Goal: Task Accomplishment & Management: Complete application form

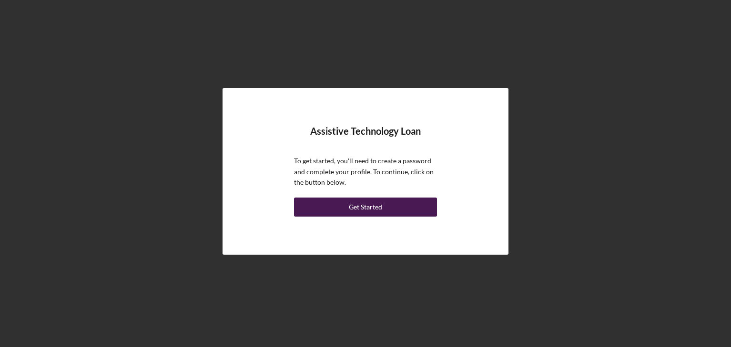
click at [373, 201] on div "Get Started" at bounding box center [365, 207] width 33 height 19
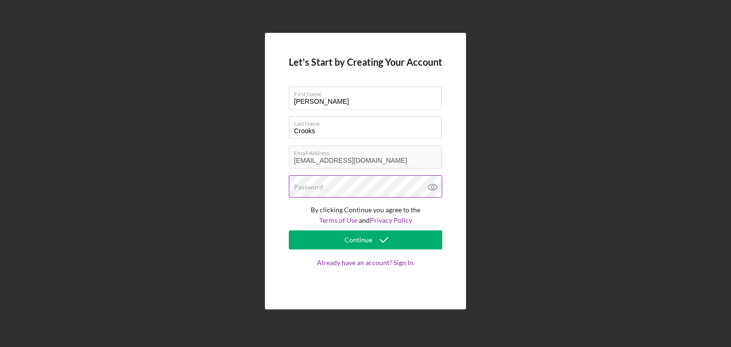
click at [433, 183] on icon at bounding box center [433, 187] width 24 height 24
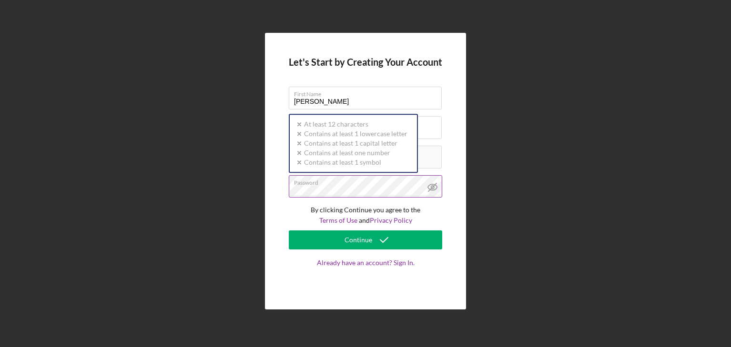
click at [377, 186] on div "Password Icon/icon-validation-no At least 12 characters Icon/icon-validation-no…" at bounding box center [365, 187] width 153 height 24
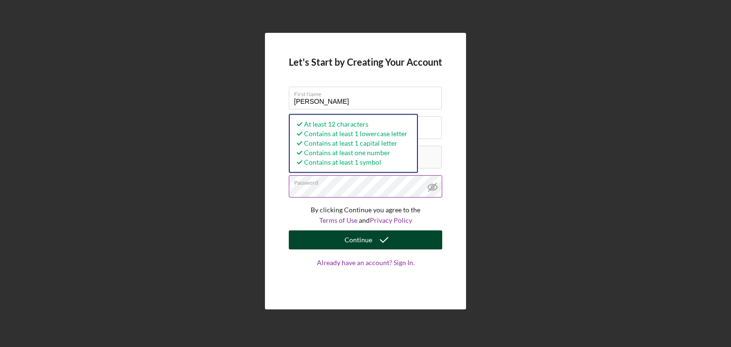
click at [388, 242] on icon "submit" at bounding box center [384, 240] width 24 height 24
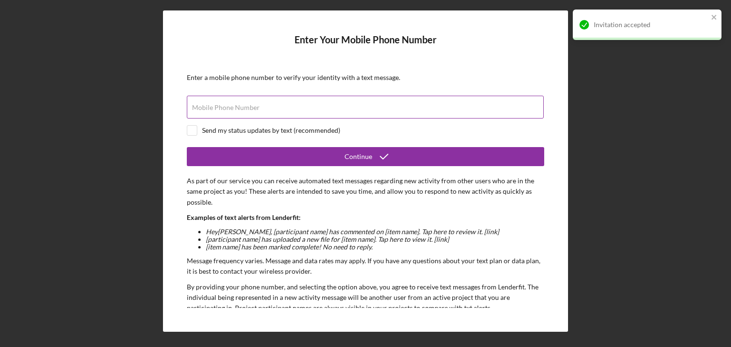
click at [296, 101] on div "Mobile Phone Number" at bounding box center [365, 108] width 357 height 24
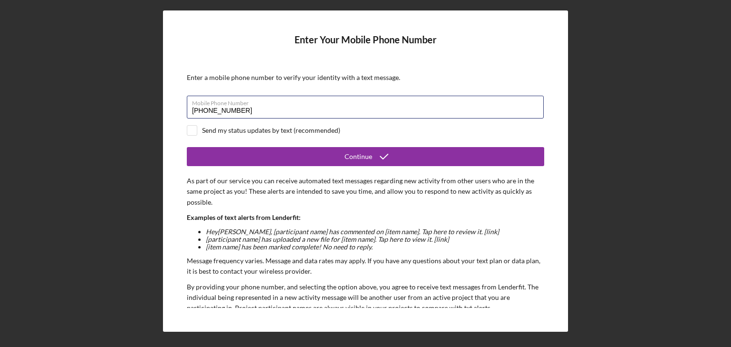
type input "[PHONE_NUMBER]"
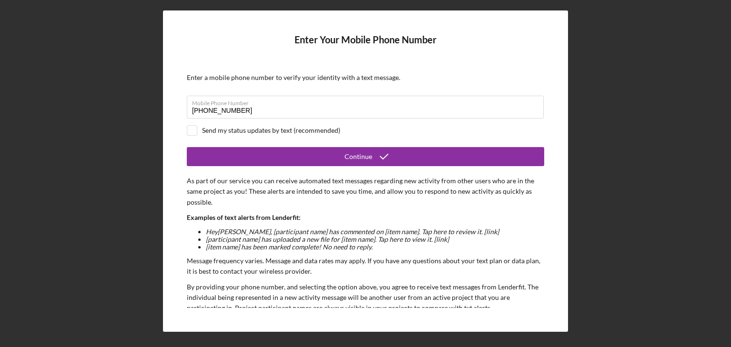
click at [275, 130] on div "Send my status updates by text (recommended)" at bounding box center [271, 131] width 138 height 8
checkbox input "true"
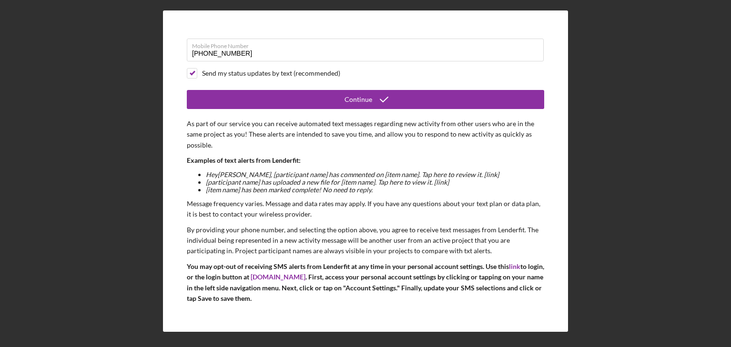
scroll to position [73, 0]
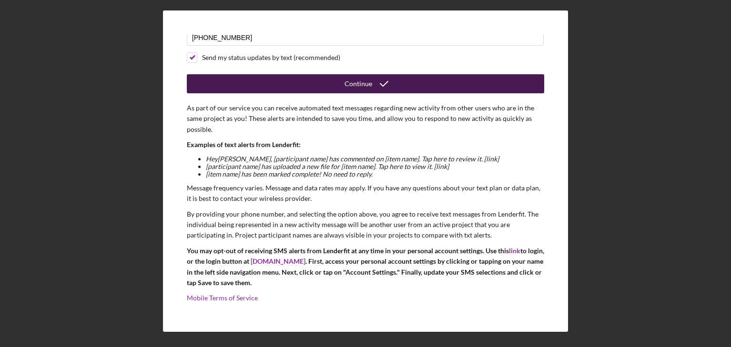
click at [352, 87] on div "Continue" at bounding box center [358, 83] width 28 height 19
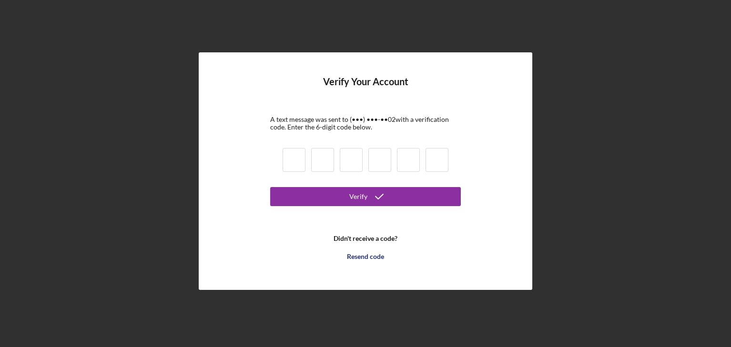
click at [299, 161] on input at bounding box center [293, 160] width 23 height 24
type input "3"
type input "0"
type input "6"
type input "9"
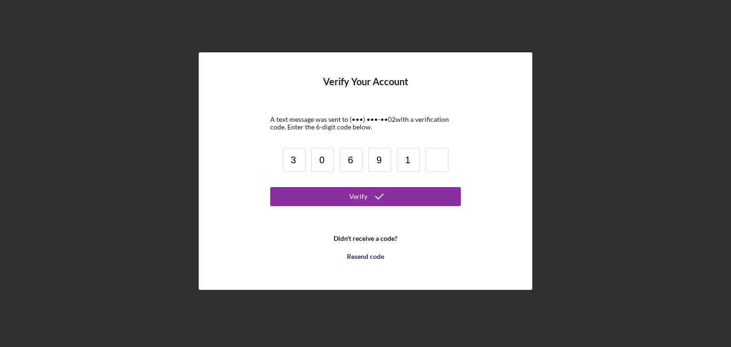
type input "1"
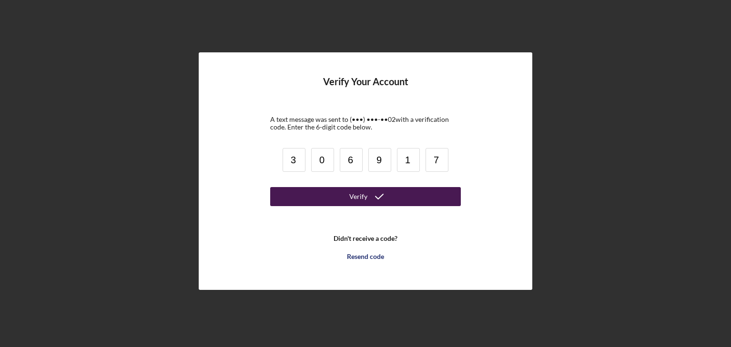
type input "7"
click at [399, 200] on button "Verify" at bounding box center [365, 196] width 191 height 19
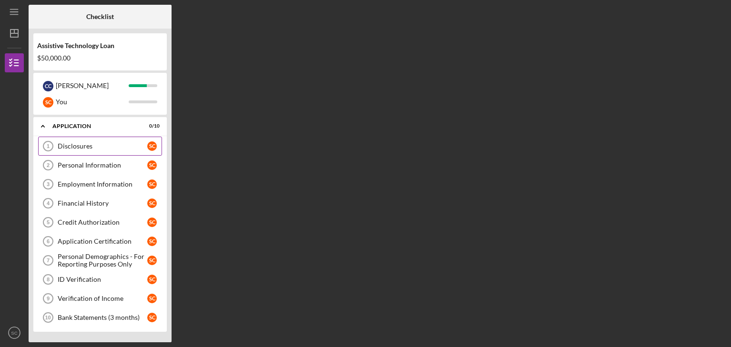
click at [70, 150] on div "Disclosures" at bounding box center [103, 146] width 90 height 8
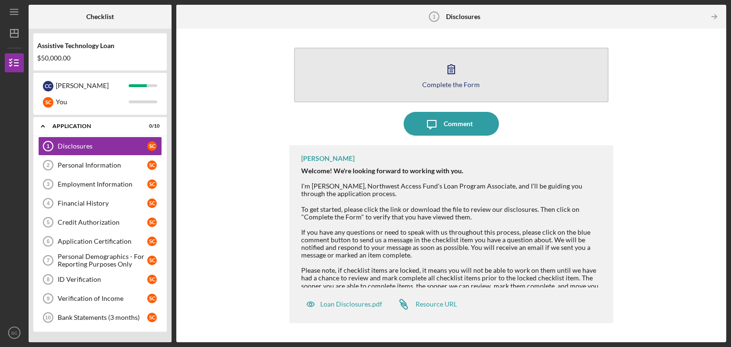
click at [461, 82] on div "Complete the Form" at bounding box center [451, 84] width 58 height 7
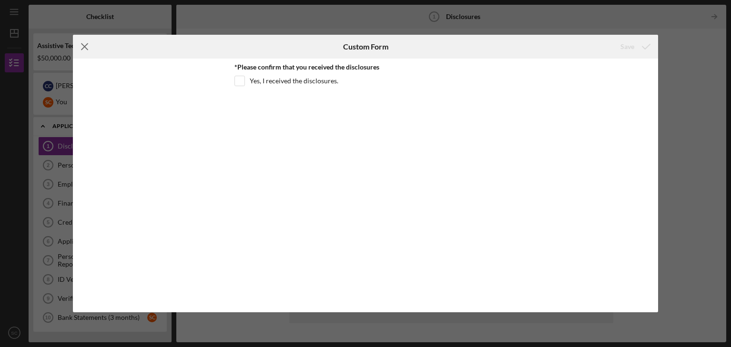
click at [83, 46] on icon "Icon/Menu Close" at bounding box center [85, 47] width 24 height 24
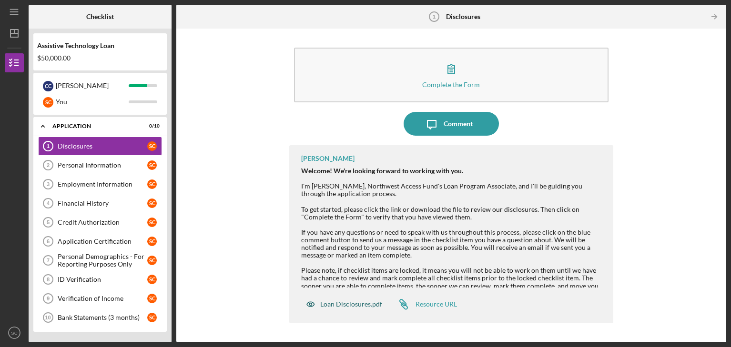
click at [366, 306] on div "Loan Disclosures.pdf" at bounding box center [351, 305] width 62 height 8
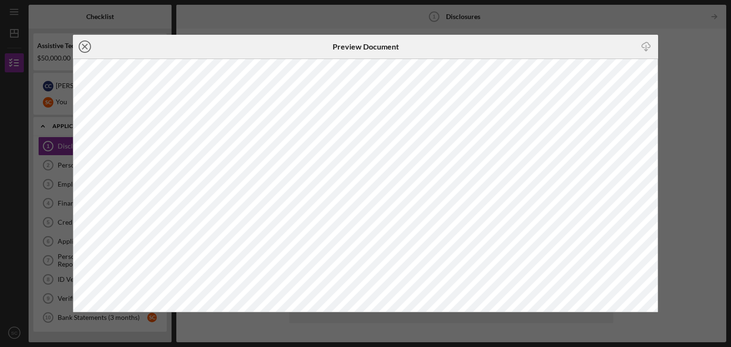
click at [87, 51] on icon "Icon/Close" at bounding box center [85, 47] width 24 height 24
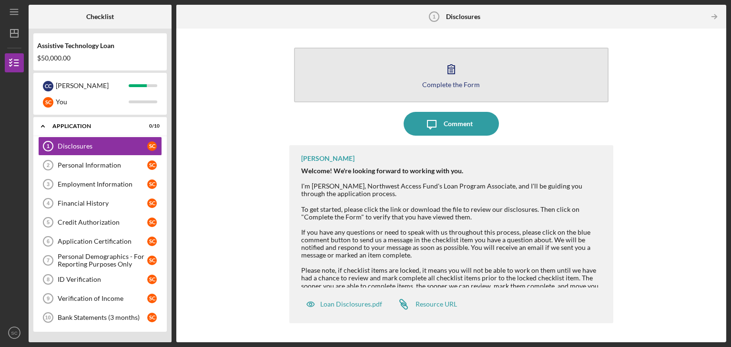
click at [458, 83] on div "Complete the Form" at bounding box center [451, 84] width 58 height 7
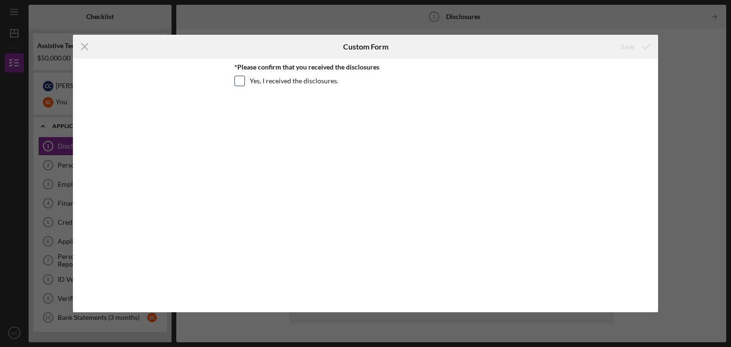
click at [242, 81] on input "Yes, I received the disclosures." at bounding box center [240, 81] width 10 height 10
checkbox input "true"
click at [647, 46] on polyline "submit" at bounding box center [646, 46] width 8 height 5
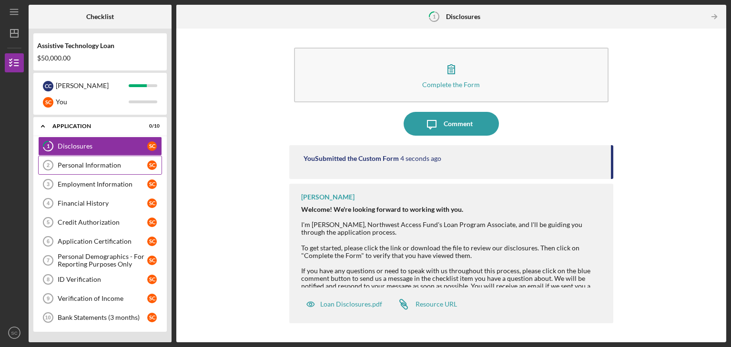
click at [91, 172] on link "Personal Information 2 Personal Information S C" at bounding box center [100, 165] width 124 height 19
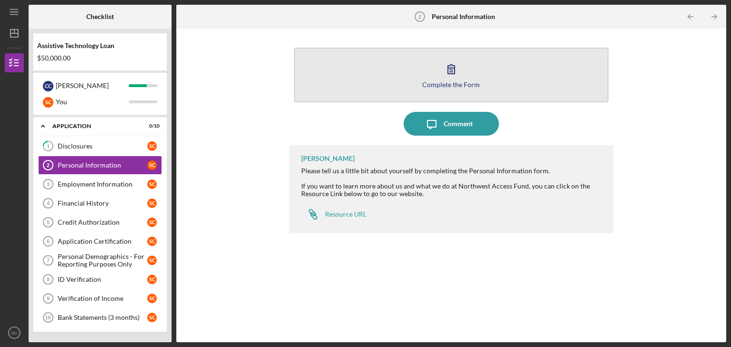
click at [408, 101] on div "Complete the Form Form" at bounding box center [451, 75] width 324 height 64
click at [455, 68] on icon "button" at bounding box center [451, 69] width 24 height 24
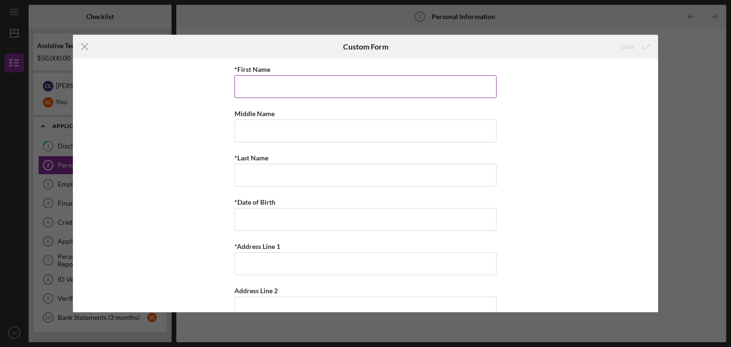
click at [394, 86] on input "*First Name" at bounding box center [365, 86] width 262 height 23
type input "[PERSON_NAME]"
type input "C"
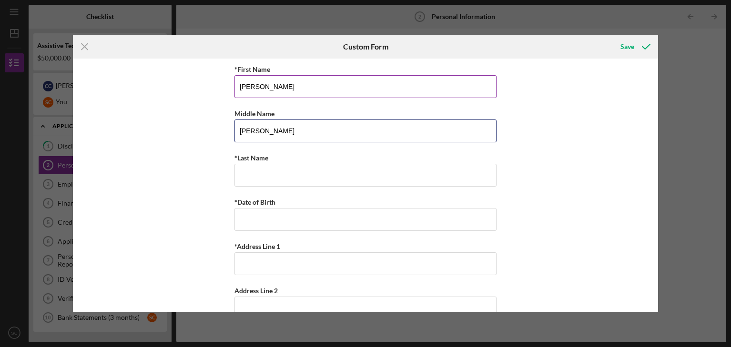
type input "[PERSON_NAME]"
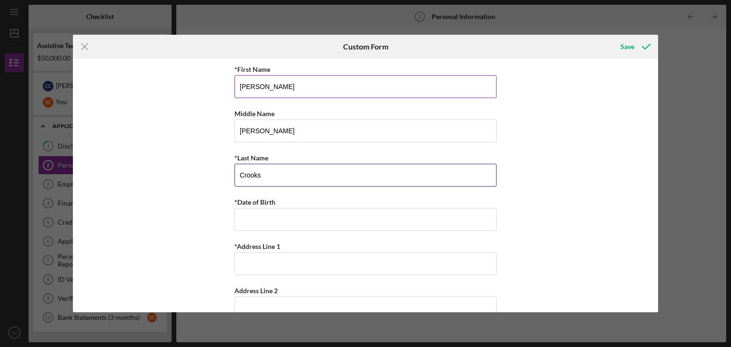
type input "Crooks"
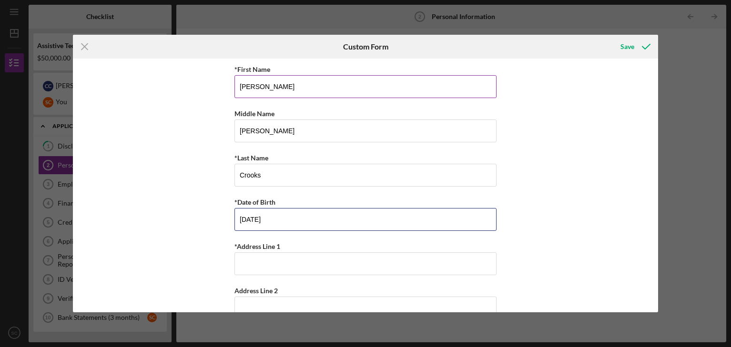
type input "[DATE]"
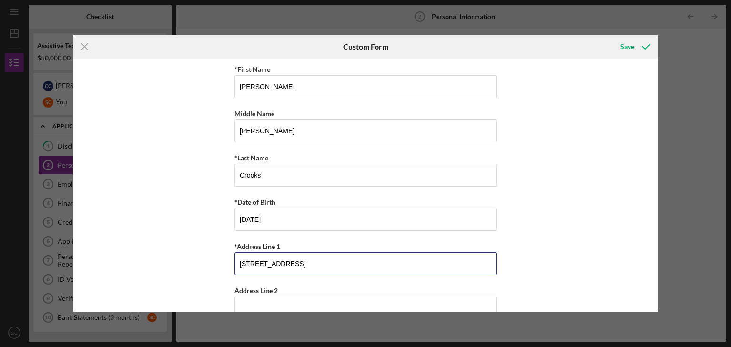
type input "[STREET_ADDRESS]"
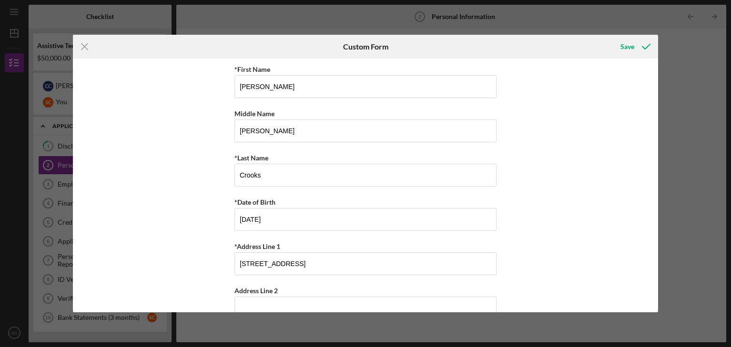
click at [205, 256] on div "*First Name [PERSON_NAME] Middle Name [PERSON_NAME] *Last Name [PERSON_NAME] *D…" at bounding box center [365, 186] width 584 height 254
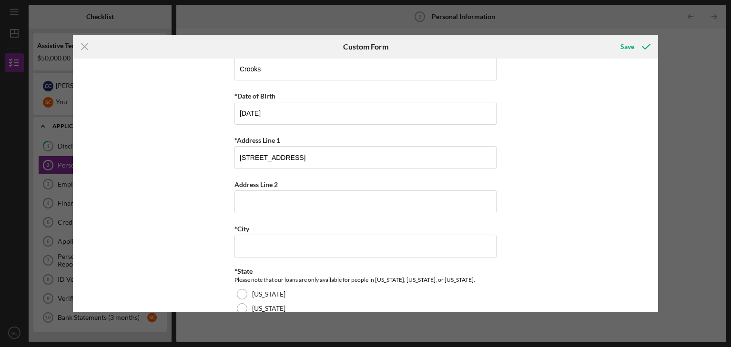
scroll to position [143, 0]
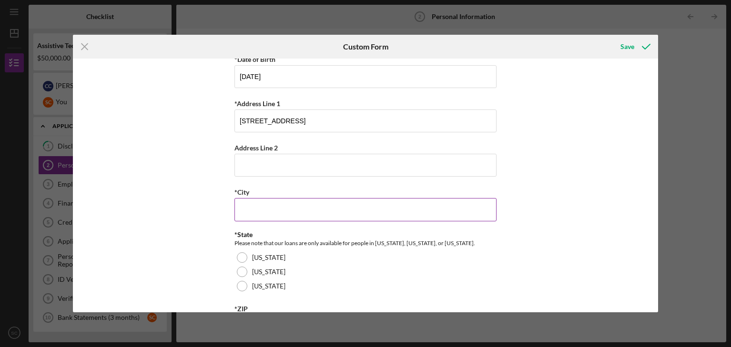
click at [275, 207] on input "*City" at bounding box center [365, 209] width 262 height 23
type input "[GEOGRAPHIC_DATA]"
click at [181, 257] on div "*First Name [PERSON_NAME] Name [PERSON_NAME] *Last Name [PERSON_NAME] *Date of …" at bounding box center [365, 186] width 584 height 254
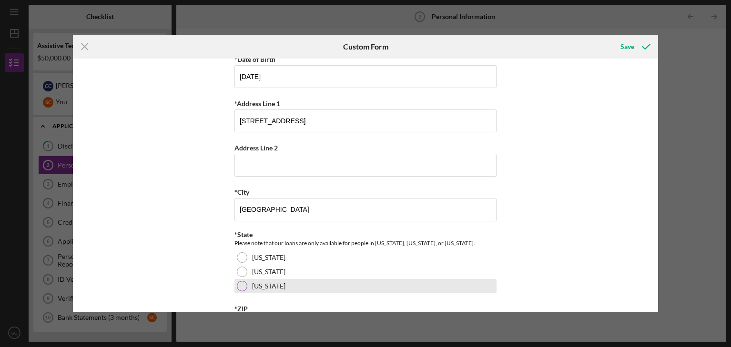
click at [242, 284] on div at bounding box center [242, 286] width 10 height 10
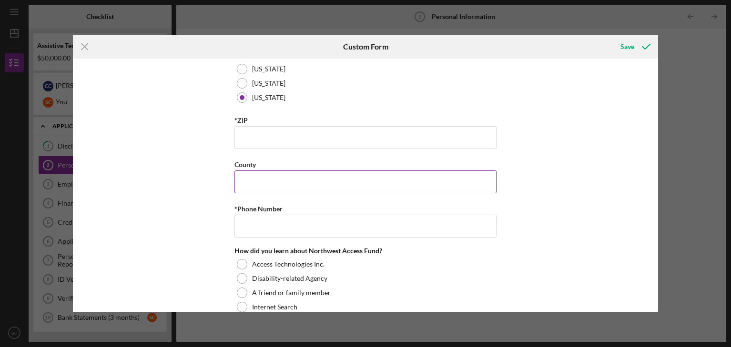
scroll to position [333, 0]
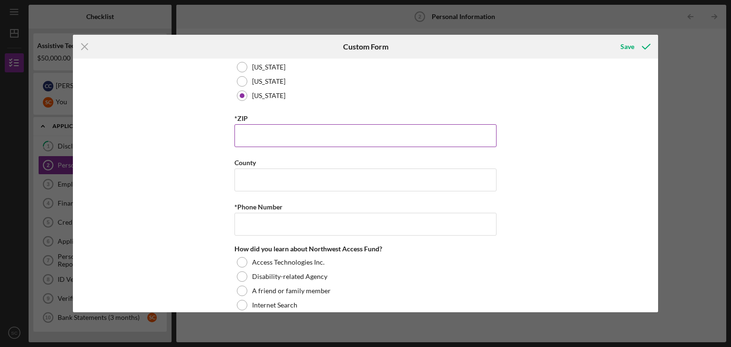
click at [300, 133] on input "*ZIP" at bounding box center [365, 135] width 262 height 23
type input "98665"
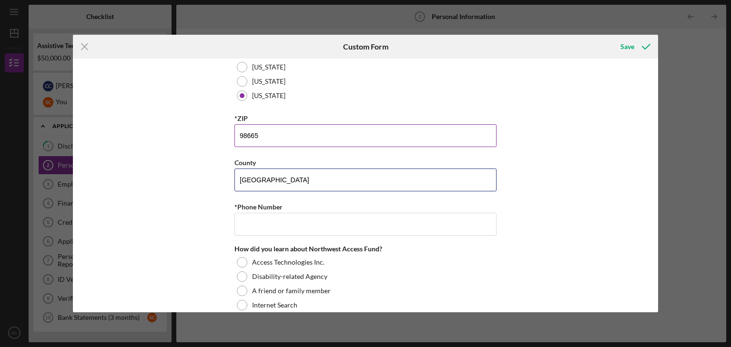
type input "[GEOGRAPHIC_DATA]"
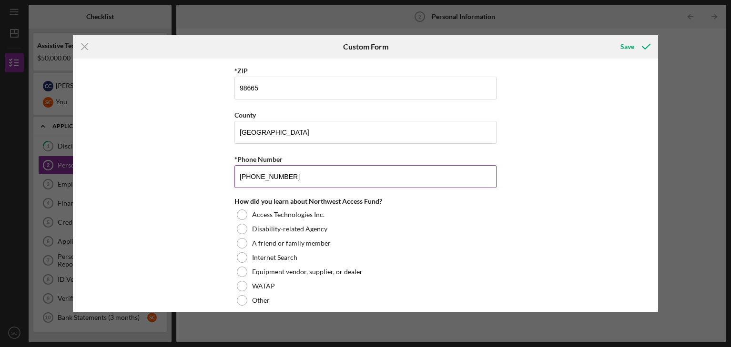
scroll to position [388, 0]
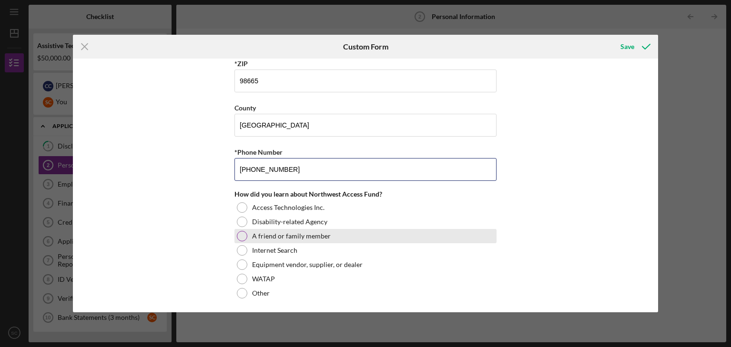
type input "[PHONE_NUMBER]"
click at [320, 237] on label "A friend or family member" at bounding box center [291, 236] width 79 height 8
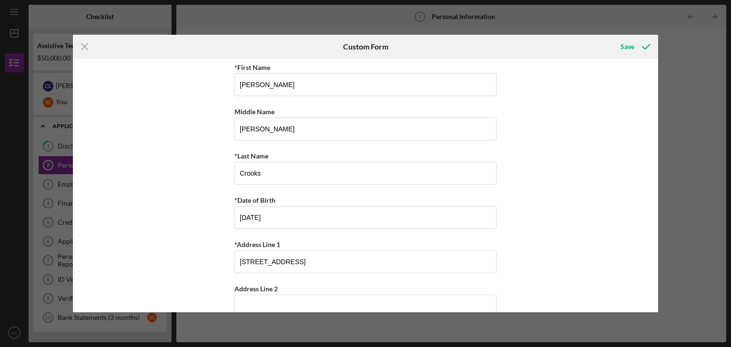
scroll to position [0, 0]
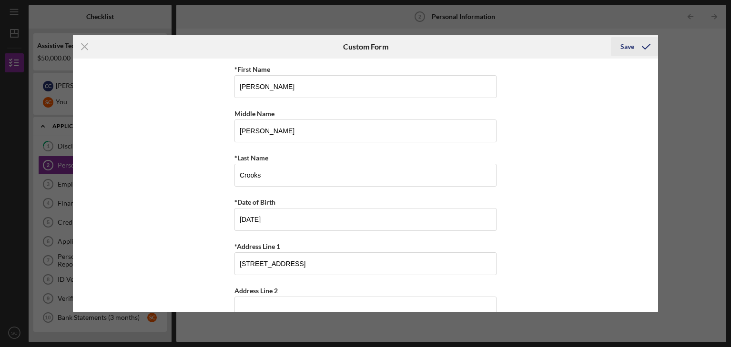
click at [625, 43] on div "Save" at bounding box center [627, 46] width 14 height 19
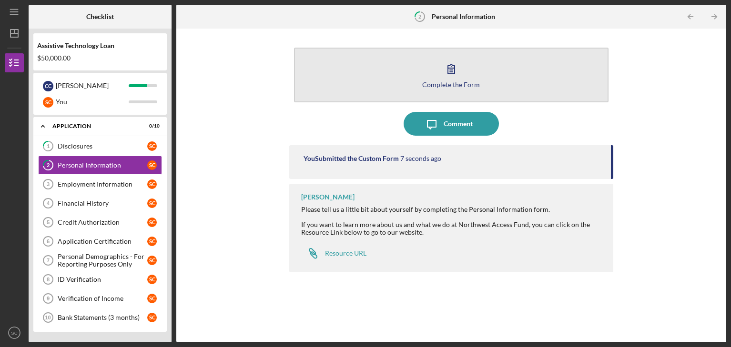
click at [453, 67] on icon "button" at bounding box center [451, 69] width 24 height 24
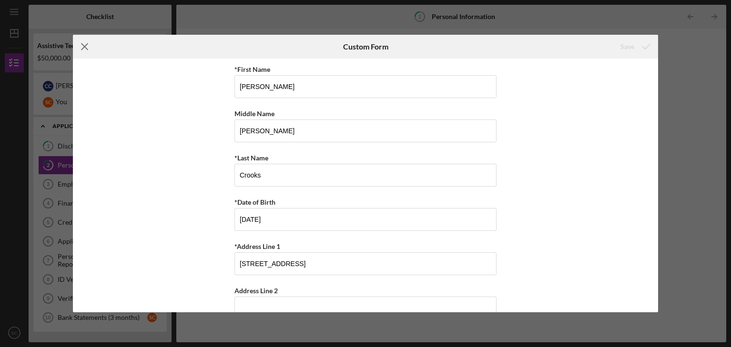
click at [82, 50] on icon "Icon/Menu Close" at bounding box center [85, 47] width 24 height 24
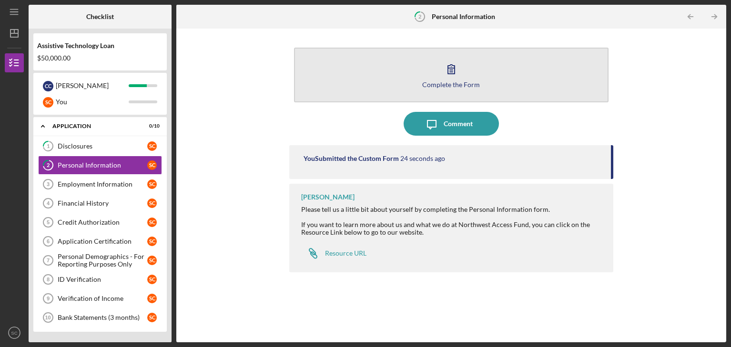
click at [384, 67] on button "Complete the Form Form" at bounding box center [451, 75] width 314 height 55
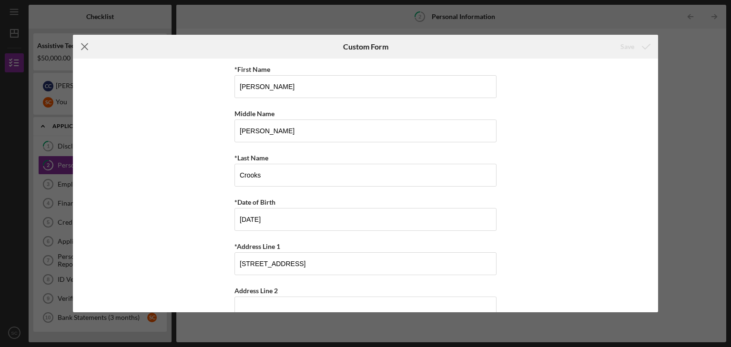
click at [82, 50] on icon "Icon/Menu Close" at bounding box center [85, 47] width 24 height 24
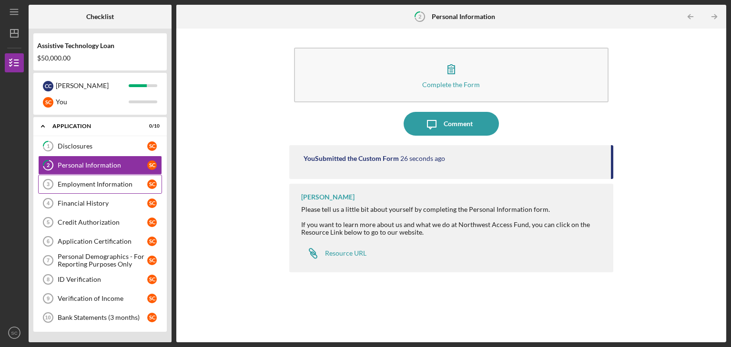
click at [91, 183] on div "Employment Information" at bounding box center [103, 185] width 90 height 8
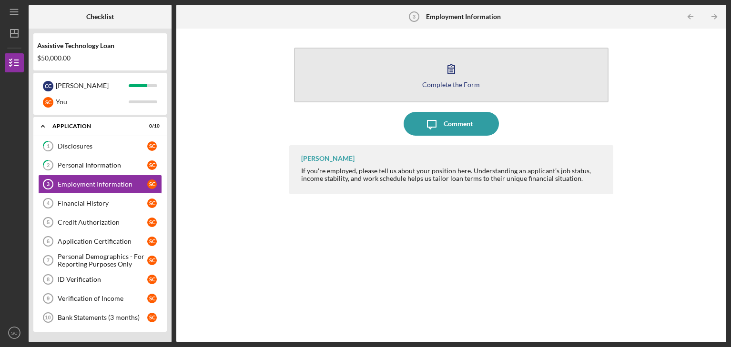
click at [442, 86] on div "Complete the Form" at bounding box center [451, 84] width 58 height 7
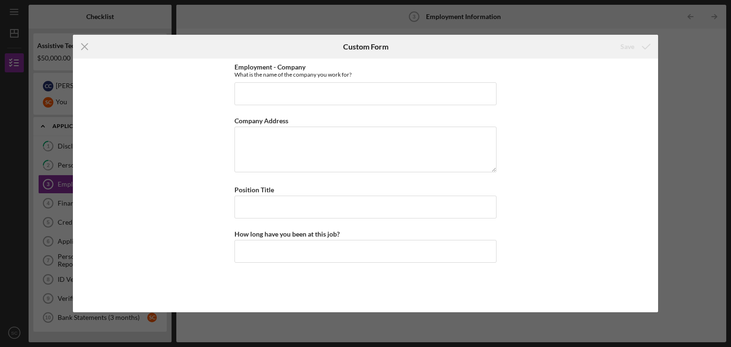
click at [414, 105] on div "Employment - Company What is the name of the company you work for? Company Addr…" at bounding box center [365, 185] width 262 height 244
click at [417, 100] on input "Employment - Company" at bounding box center [365, 93] width 262 height 23
type input "Commodities Plus Inc."
click at [20, 258] on div "Icon/Menu Close Custom Form Save Employment - Company What is the name of the c…" at bounding box center [365, 173] width 731 height 347
click at [341, 148] on textarea "2707" at bounding box center [365, 150] width 262 height 46
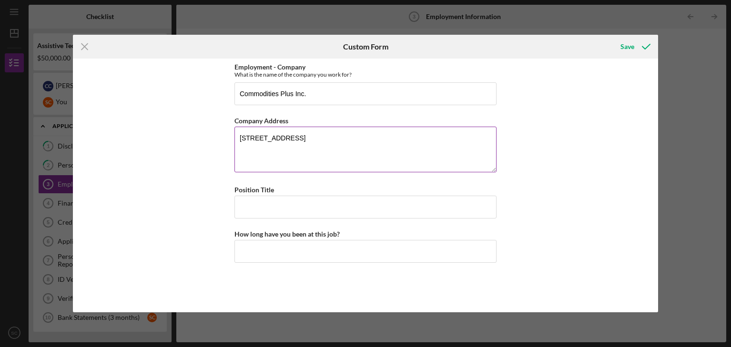
click at [357, 136] on textarea "[STREET_ADDRESS]" at bounding box center [365, 150] width 262 height 46
click at [400, 133] on textarea "[STREET_ADDRESS]" at bounding box center [365, 150] width 262 height 46
type textarea "[STREET_ADDRESS]"
click at [385, 206] on input "Position Title" at bounding box center [365, 207] width 262 height 23
type input "Industrial Operator/Starch Lead"
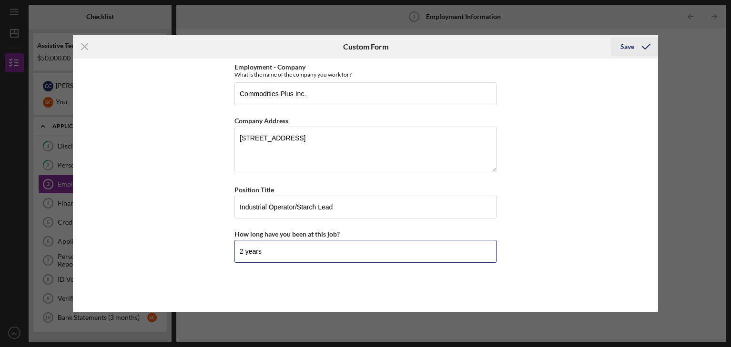
type input "2 years"
click at [621, 50] on div "Save" at bounding box center [627, 46] width 14 height 19
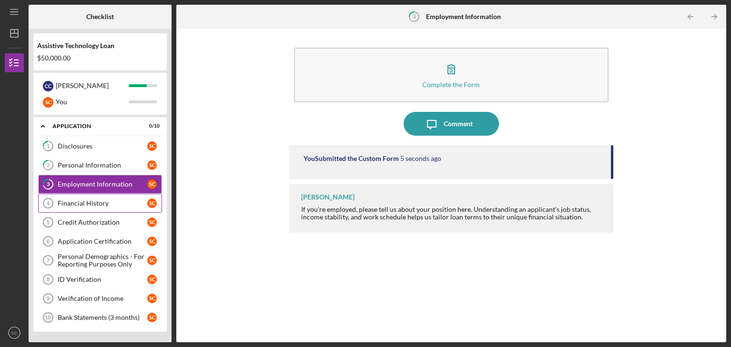
click at [110, 204] on div "Financial History" at bounding box center [103, 204] width 90 height 8
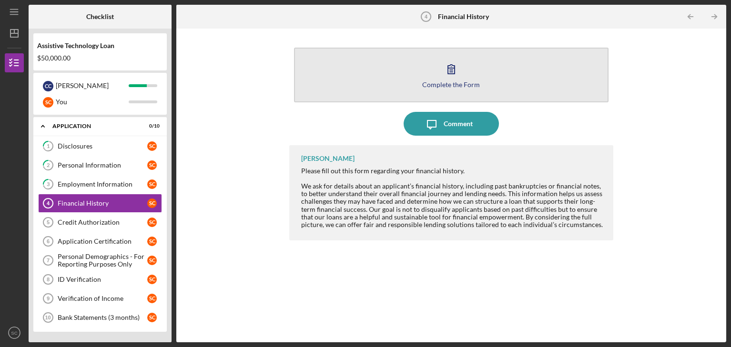
click at [380, 81] on button "Complete the Form Form" at bounding box center [451, 75] width 314 height 55
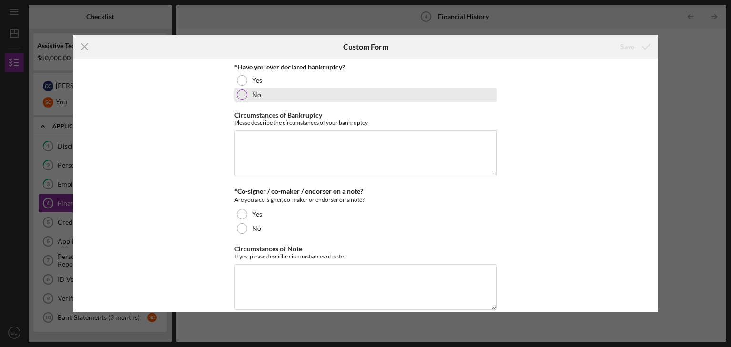
click at [249, 96] on div "No" at bounding box center [365, 95] width 262 height 14
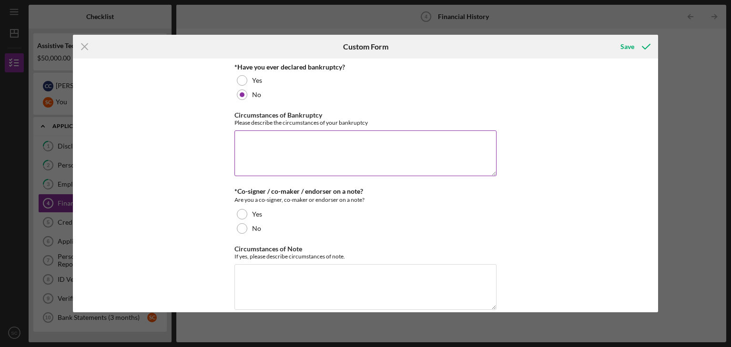
scroll to position [48, 0]
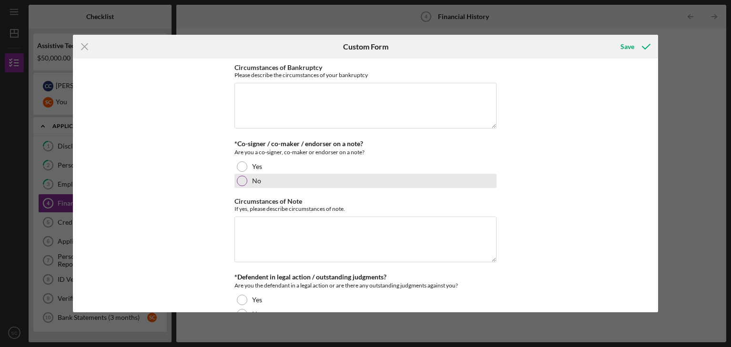
click at [241, 180] on div at bounding box center [242, 181] width 10 height 10
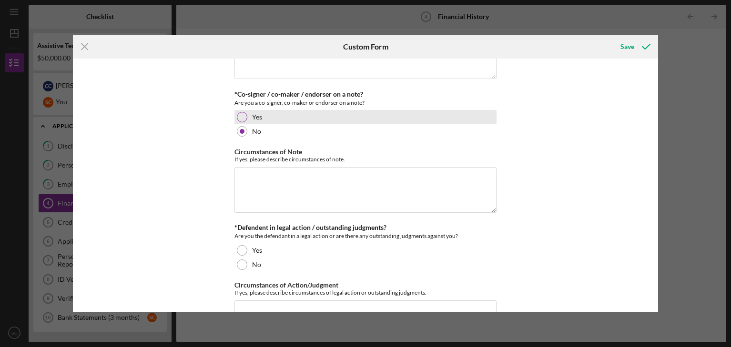
scroll to position [143, 0]
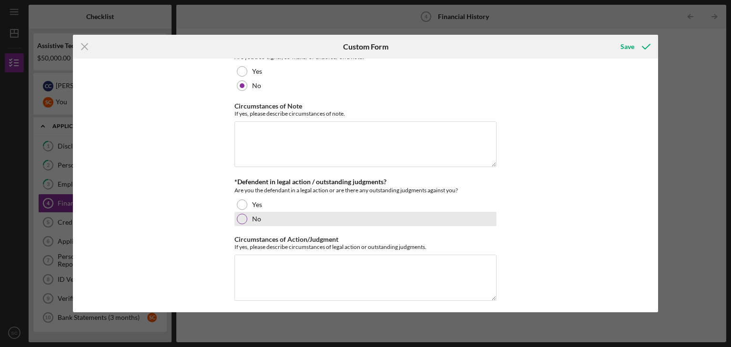
click at [240, 215] on div at bounding box center [242, 219] width 10 height 10
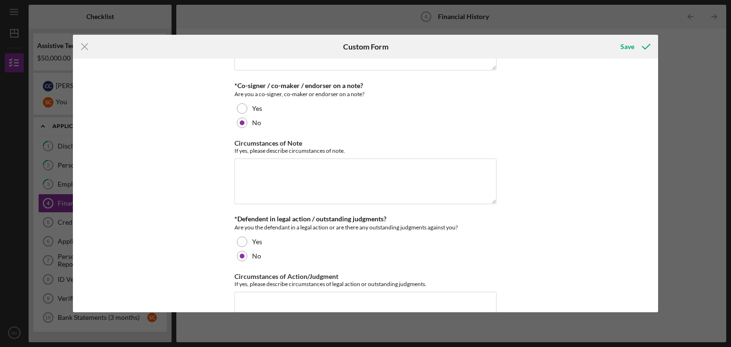
scroll to position [98, 0]
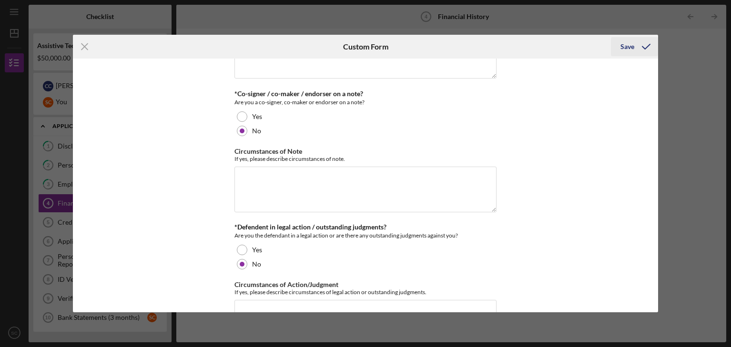
click at [635, 44] on icon "submit" at bounding box center [646, 47] width 24 height 24
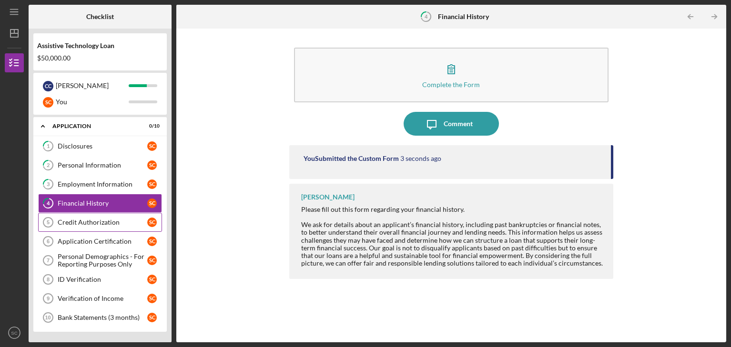
click at [65, 221] on div "Credit Authorization" at bounding box center [103, 223] width 90 height 8
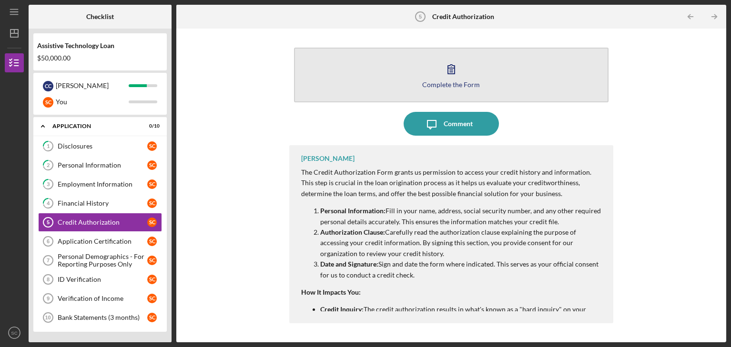
click at [452, 79] on icon "button" at bounding box center [451, 69] width 24 height 24
click at [515, 84] on button "Complete the Form Form" at bounding box center [451, 75] width 314 height 55
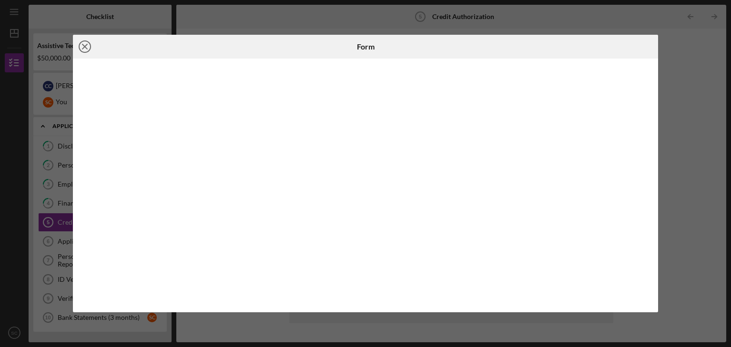
click at [84, 43] on icon "Icon/Close" at bounding box center [85, 47] width 24 height 24
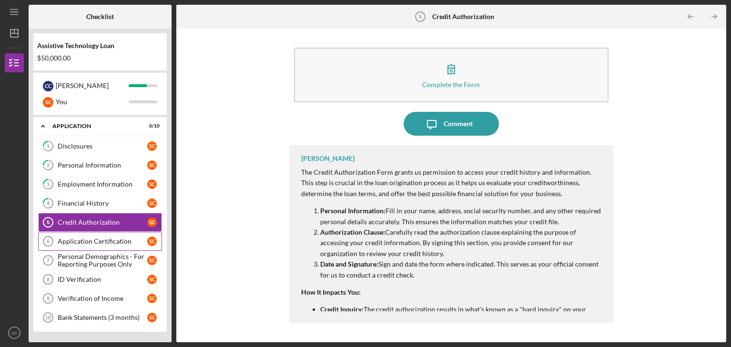
click at [83, 247] on link "Application Certification 6 Application Certification S C" at bounding box center [100, 241] width 124 height 19
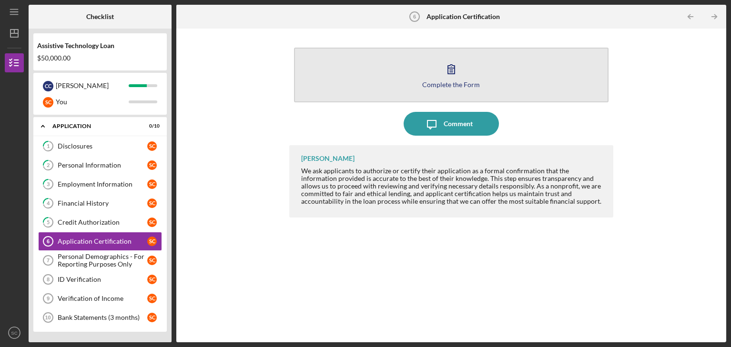
click at [474, 81] on div "Complete the Form" at bounding box center [451, 84] width 58 height 7
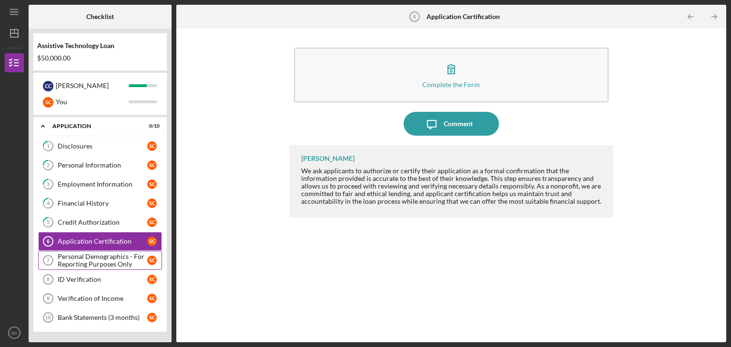
click at [103, 259] on div "Personal Demographics - For Reporting Purposes Only" at bounding box center [103, 260] width 90 height 15
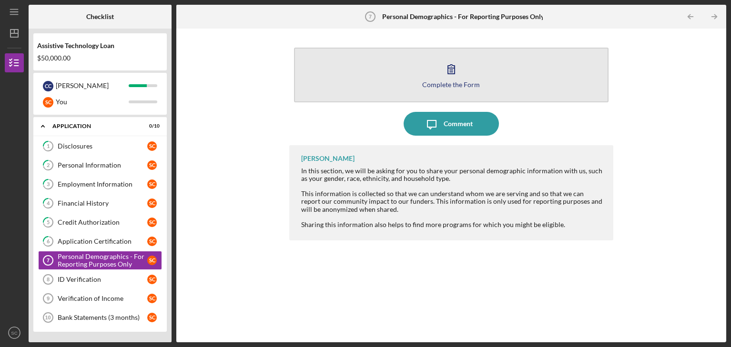
click at [440, 91] on button "Complete the Form Form" at bounding box center [451, 75] width 314 height 55
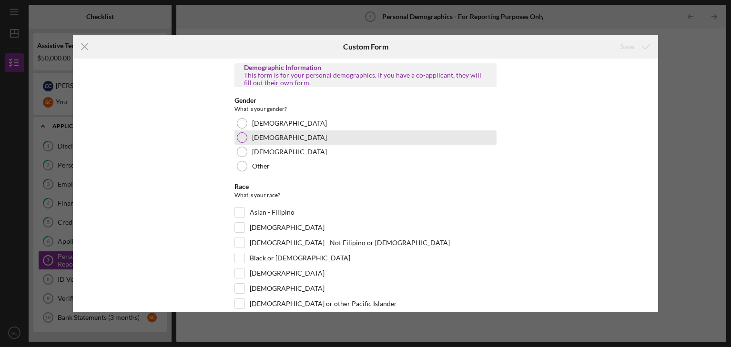
click at [263, 143] on div "[DEMOGRAPHIC_DATA]" at bounding box center [365, 138] width 262 height 14
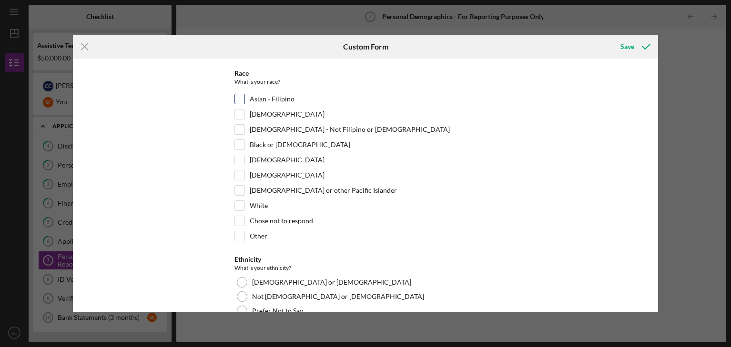
scroll to position [191, 0]
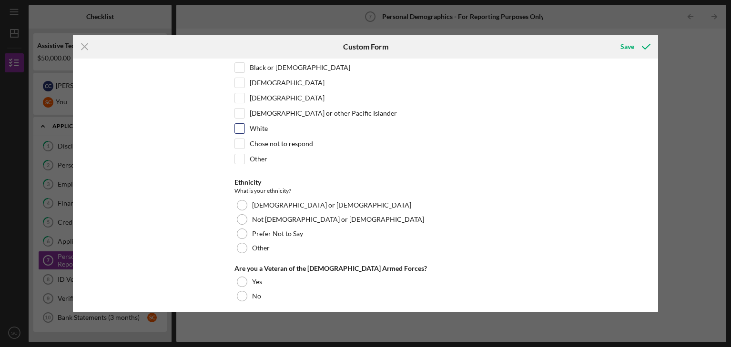
click at [238, 129] on input "White" at bounding box center [240, 129] width 10 height 10
checkbox input "true"
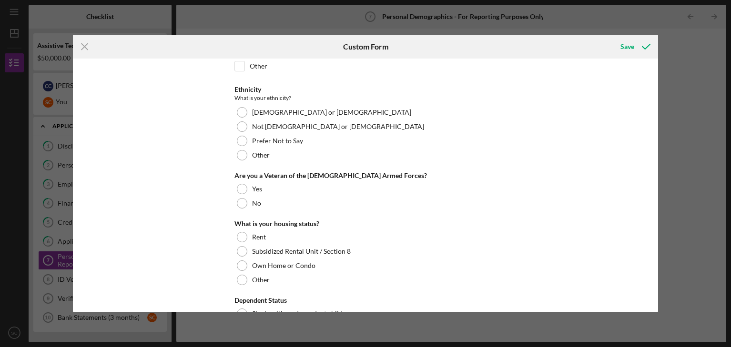
scroll to position [286, 0]
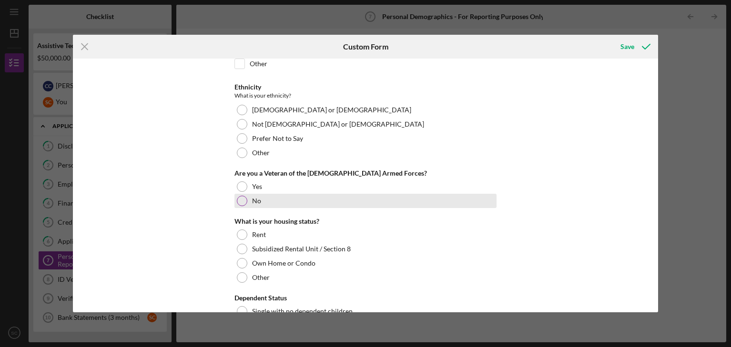
click at [249, 205] on div "No" at bounding box center [365, 201] width 262 height 14
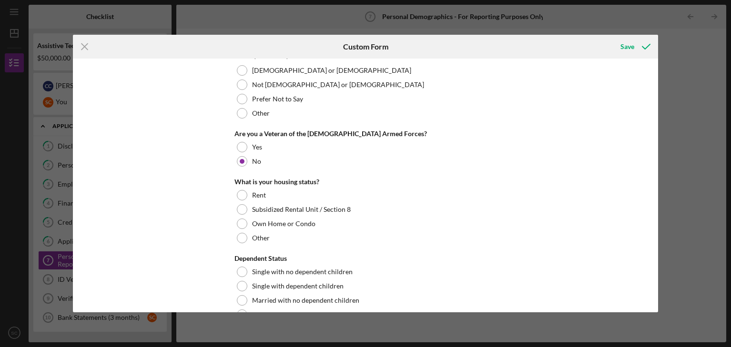
scroll to position [333, 0]
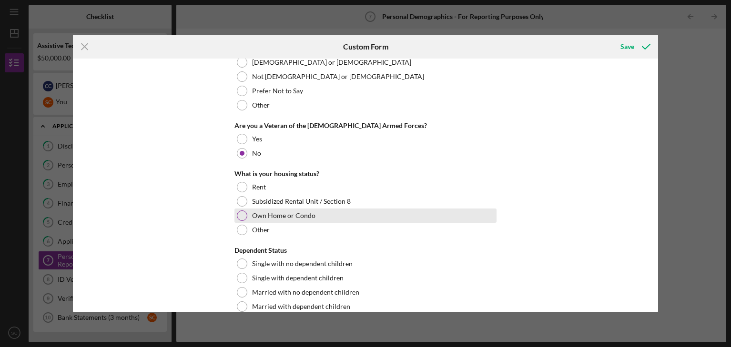
click at [341, 220] on div "Own Home or Condo" at bounding box center [365, 216] width 262 height 14
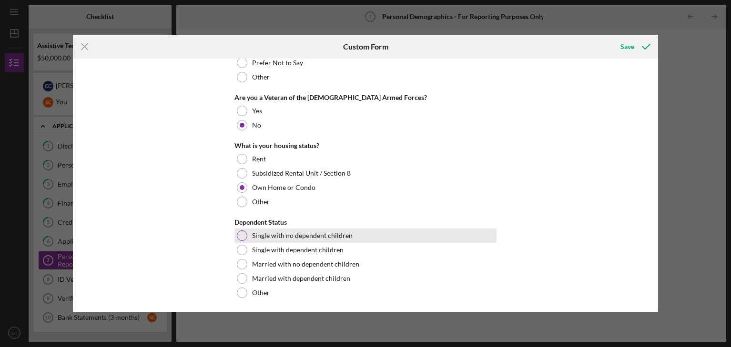
click at [351, 234] on div "Single with no dependent children" at bounding box center [365, 236] width 262 height 14
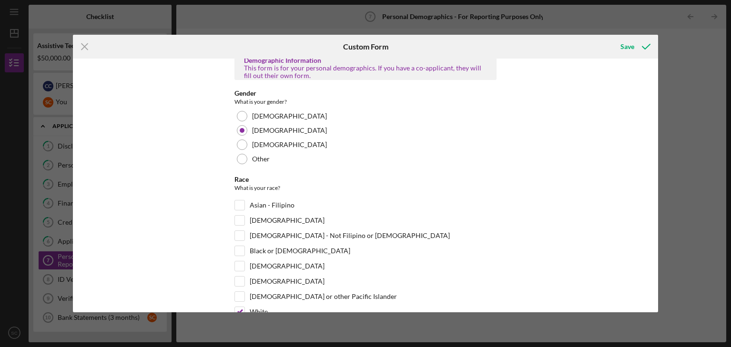
scroll to position [0, 0]
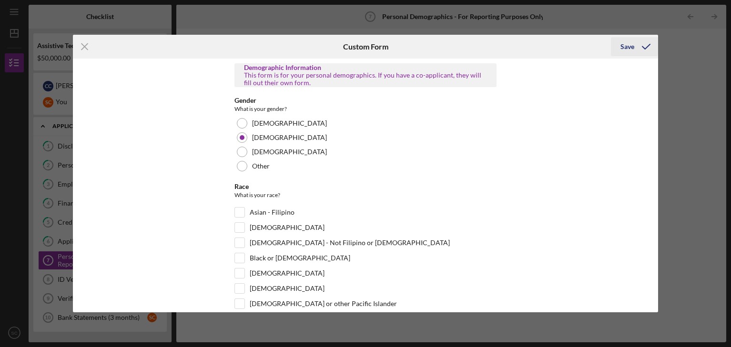
click at [631, 46] on div "Save" at bounding box center [627, 46] width 14 height 19
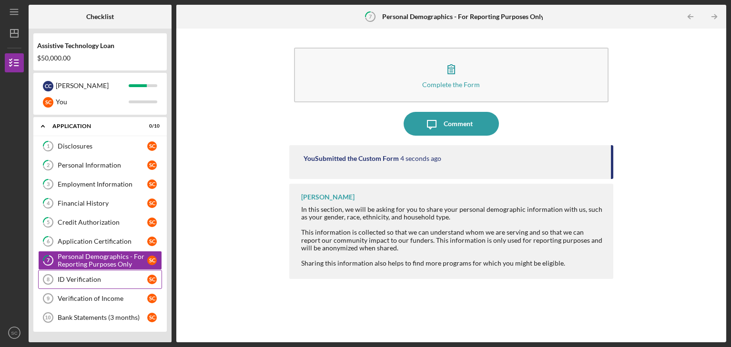
click at [99, 282] on link "ID Verification 8 ID Verification S C" at bounding box center [100, 279] width 124 height 19
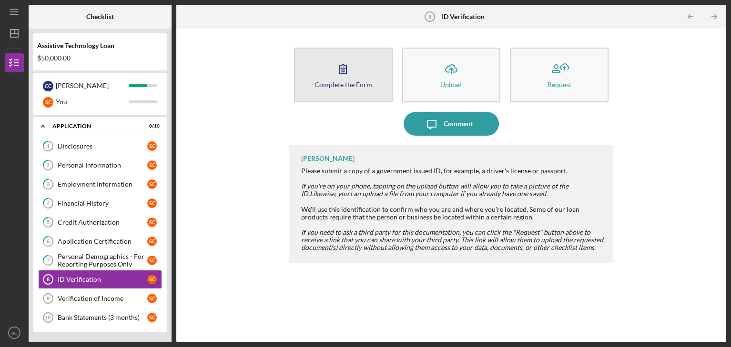
click at [350, 68] on icon "button" at bounding box center [343, 69] width 24 height 24
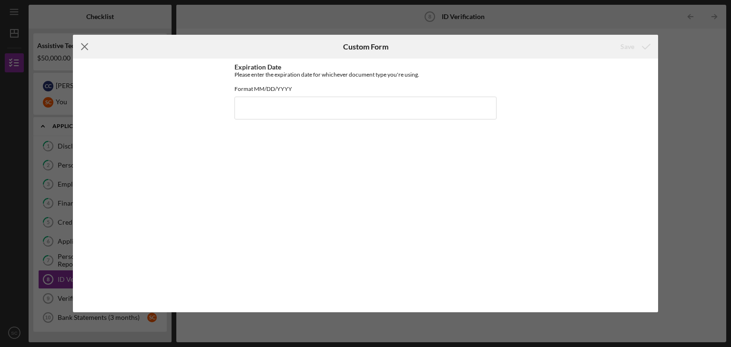
click at [86, 55] on icon "Icon/Menu Close" at bounding box center [85, 47] width 24 height 24
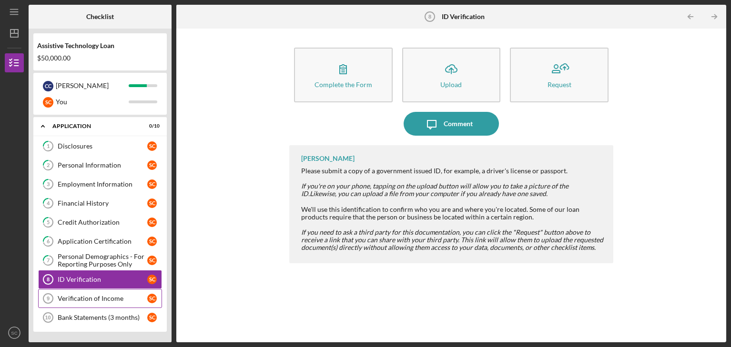
click at [102, 293] on link "Verification of Income 9 Verification of Income S C" at bounding box center [100, 298] width 124 height 19
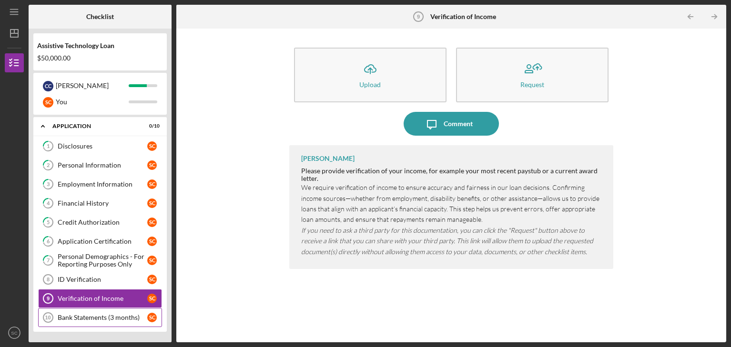
click at [101, 314] on div "Bank Statements (3 months)" at bounding box center [103, 318] width 90 height 8
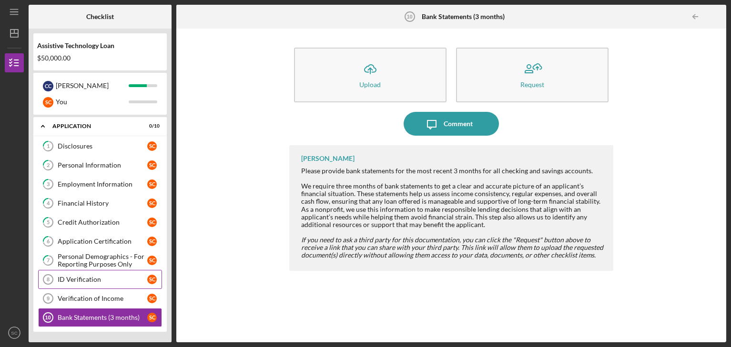
click at [103, 282] on link "ID Verification 8 ID Verification S C" at bounding box center [100, 279] width 124 height 19
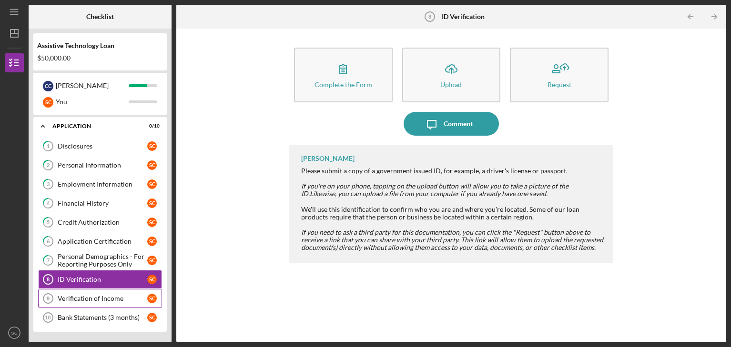
click at [116, 295] on div "Verification of Income" at bounding box center [103, 299] width 90 height 8
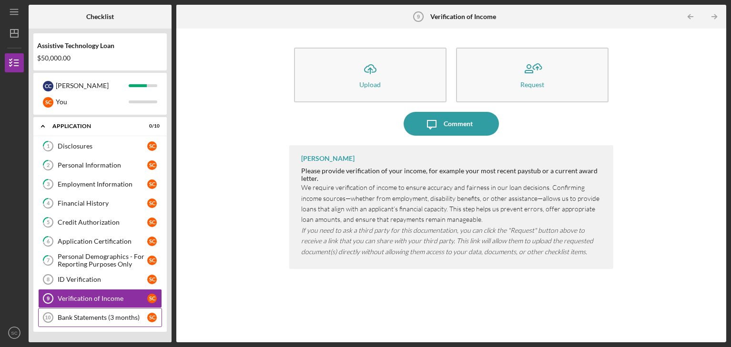
click at [114, 315] on div "Bank Statements (3 months)" at bounding box center [103, 318] width 90 height 8
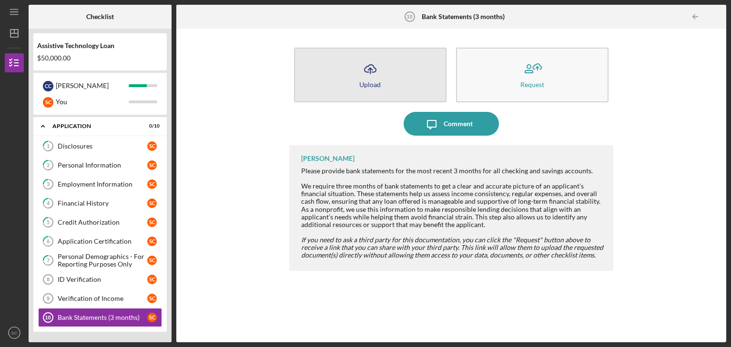
click at [342, 87] on button "Icon/Upload Upload" at bounding box center [370, 75] width 152 height 55
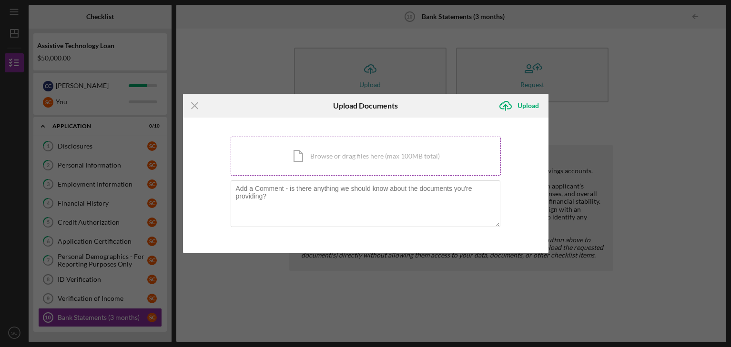
click at [345, 157] on div "Icon/Document Browse or drag files here (max 100MB total) Tap to choose files o…" at bounding box center [366, 156] width 270 height 39
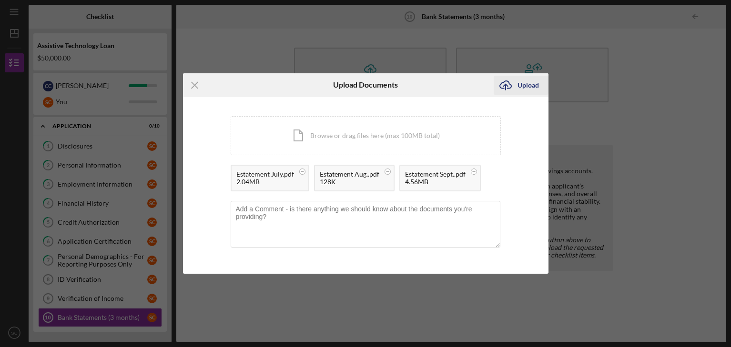
click at [523, 87] on div "Upload" at bounding box center [527, 85] width 21 height 19
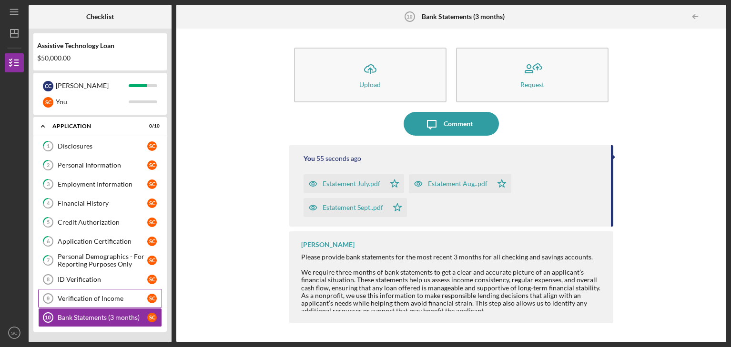
click at [120, 295] on div "Verification of Income" at bounding box center [103, 299] width 90 height 8
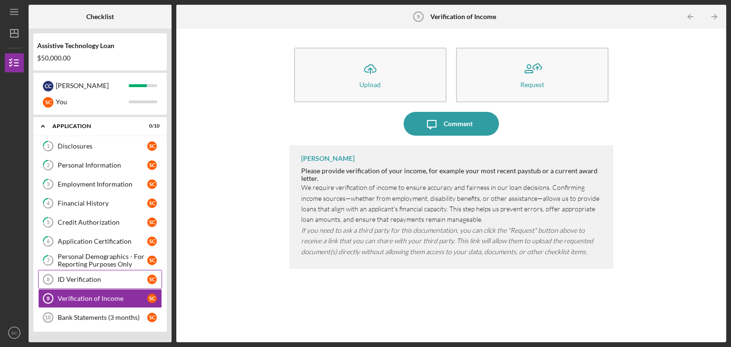
click at [129, 271] on link "ID Verification 8 ID Verification S C" at bounding box center [100, 279] width 124 height 19
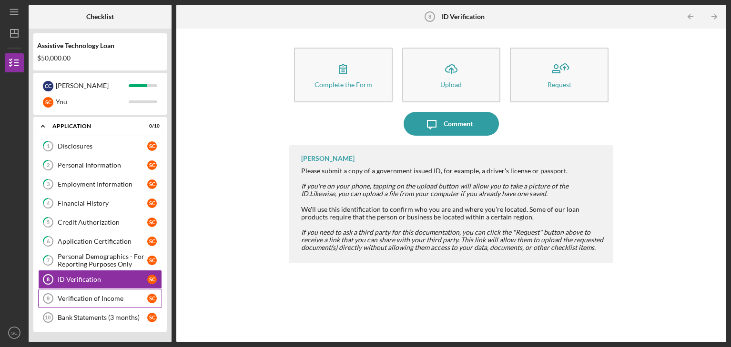
click at [111, 299] on div "Verification of Income" at bounding box center [103, 299] width 90 height 8
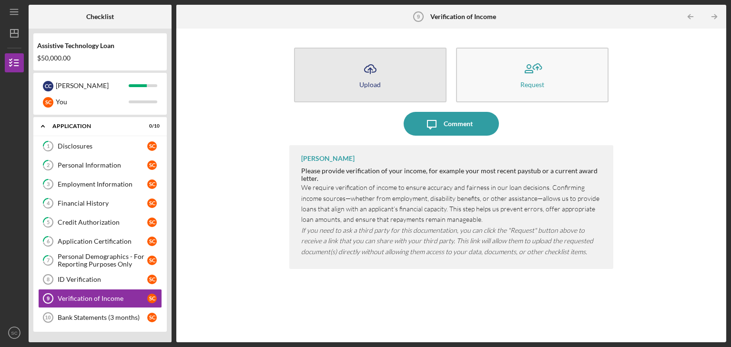
click at [354, 90] on button "Icon/Upload Upload" at bounding box center [370, 75] width 152 height 55
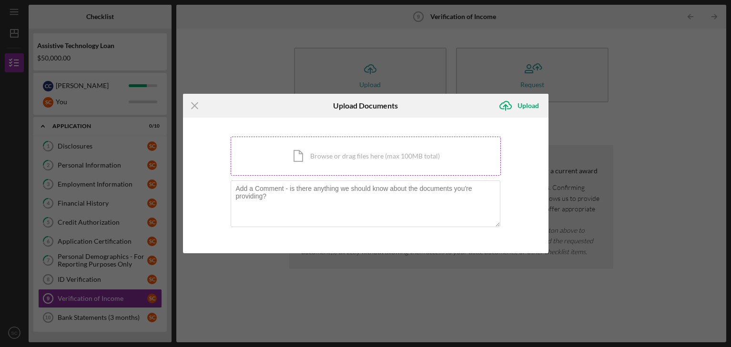
click at [340, 159] on div "Icon/Document Browse or drag files here (max 100MB total) Tap to choose files o…" at bounding box center [366, 156] width 270 height 39
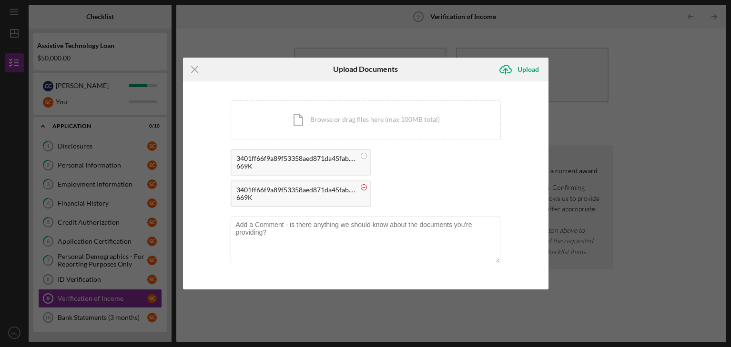
click at [365, 187] on circle at bounding box center [364, 187] width 6 height 6
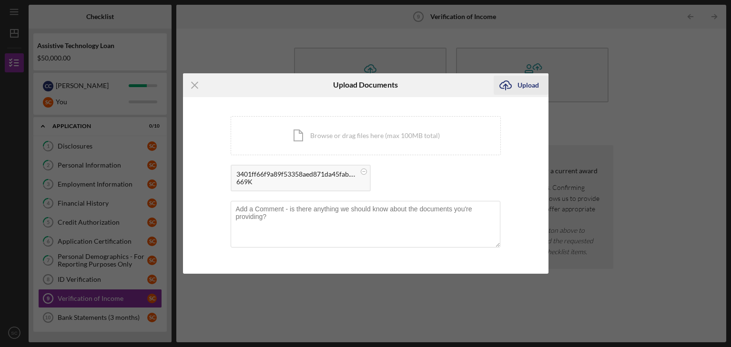
click at [523, 88] on div "Upload" at bounding box center [527, 85] width 21 height 19
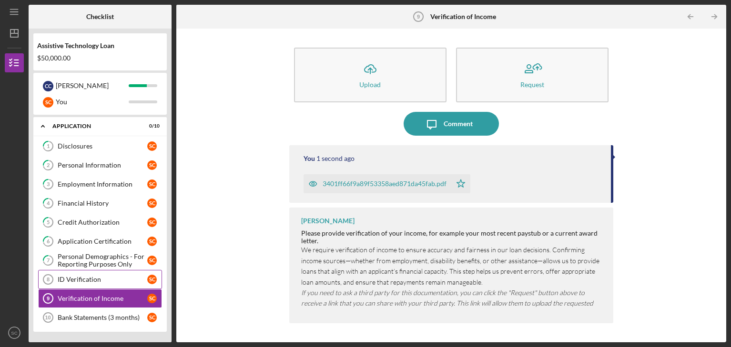
click at [110, 281] on div "ID Verification" at bounding box center [103, 280] width 90 height 8
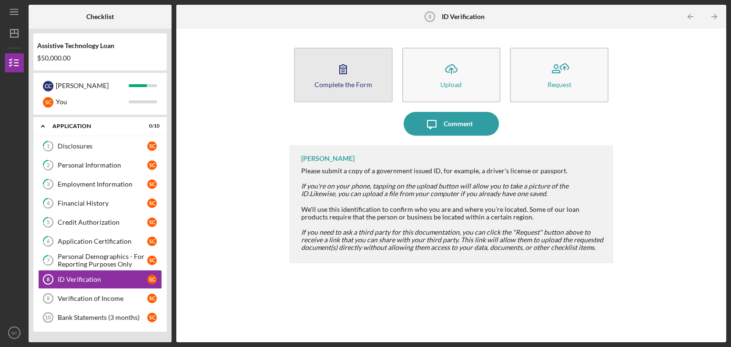
click at [332, 91] on button "Complete the Form Form" at bounding box center [343, 75] width 99 height 55
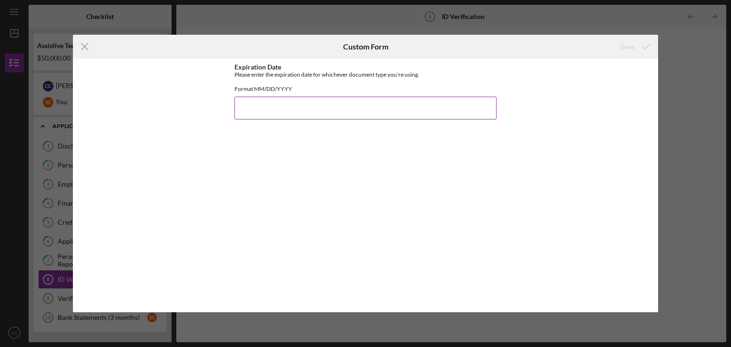
click at [330, 105] on input "Expiration Date" at bounding box center [365, 108] width 262 height 23
click at [78, 48] on icon "Icon/Menu Close" at bounding box center [85, 47] width 24 height 24
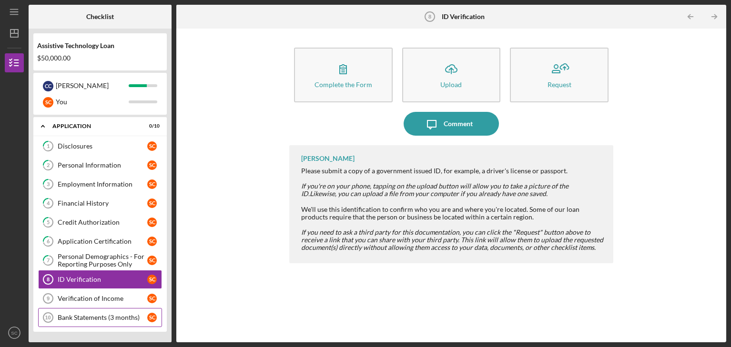
click at [103, 311] on link "Bank Statements (3 months) 10 Bank Statements (3 months) S C" at bounding box center [100, 317] width 124 height 19
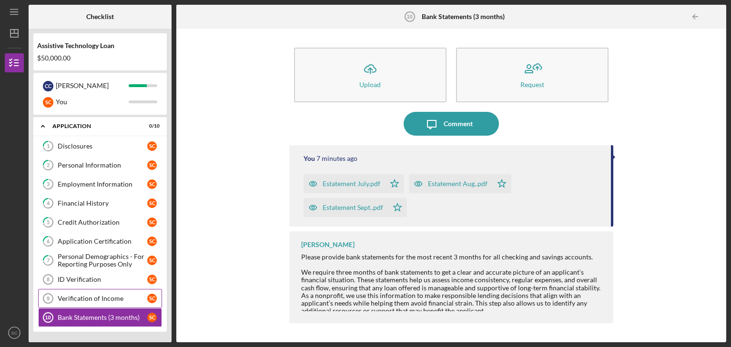
click at [107, 296] on div "Verification of Income" at bounding box center [103, 299] width 90 height 8
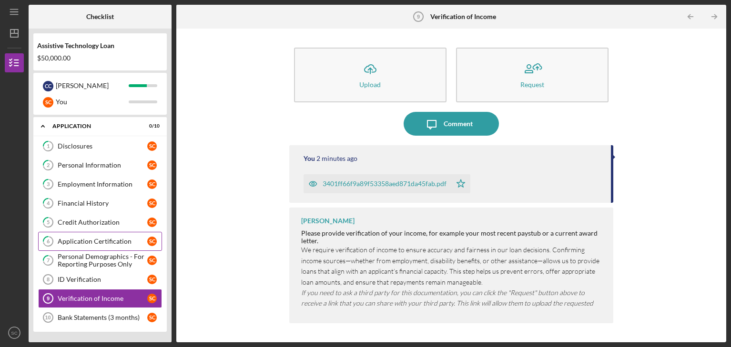
click at [109, 238] on div "Application Certification" at bounding box center [103, 242] width 90 height 8
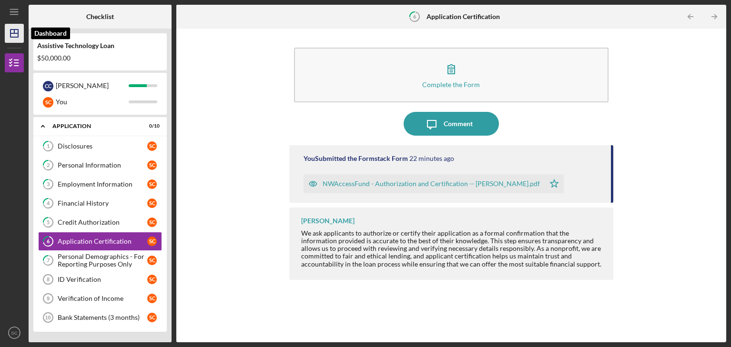
click at [12, 27] on icon "Icon/Dashboard" at bounding box center [14, 33] width 24 height 24
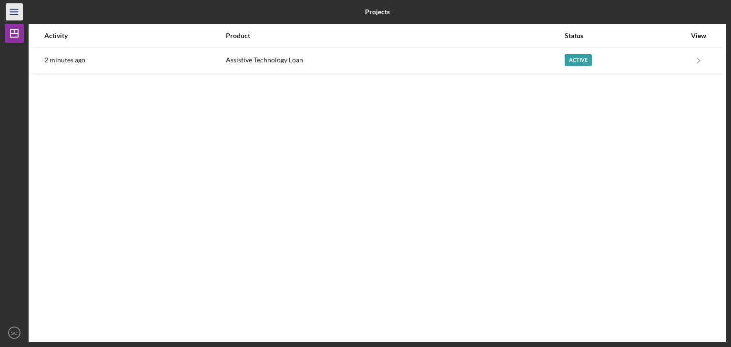
click at [16, 14] on line "button" at bounding box center [14, 14] width 8 height 0
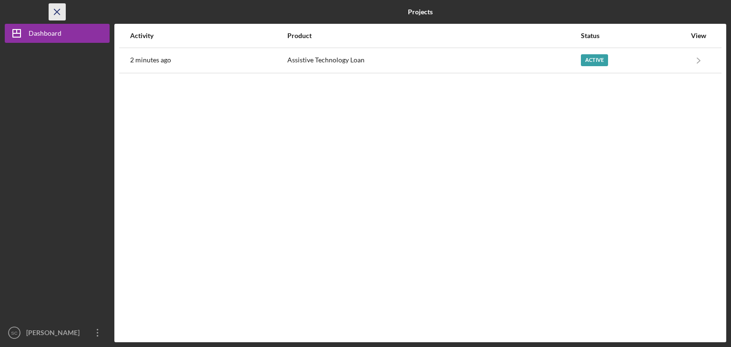
click at [57, 12] on line "button" at bounding box center [56, 11] width 5 height 5
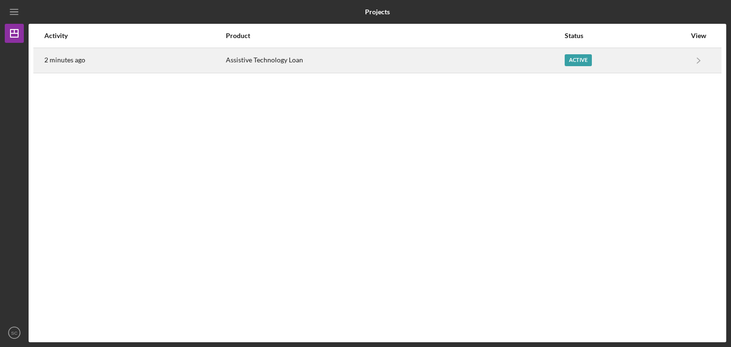
click at [570, 59] on div "Active" at bounding box center [577, 60] width 27 height 12
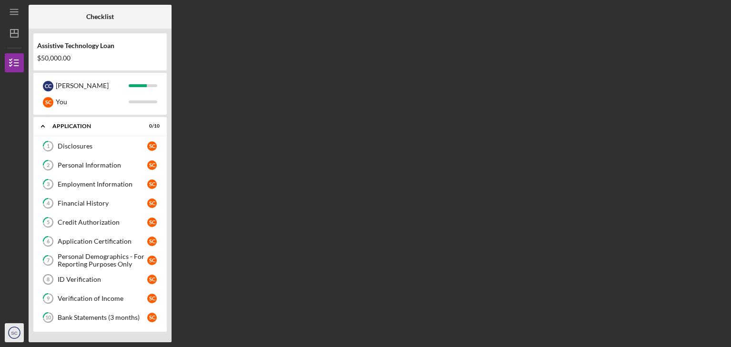
click at [13, 332] on text "SC" at bounding box center [14, 333] width 6 height 5
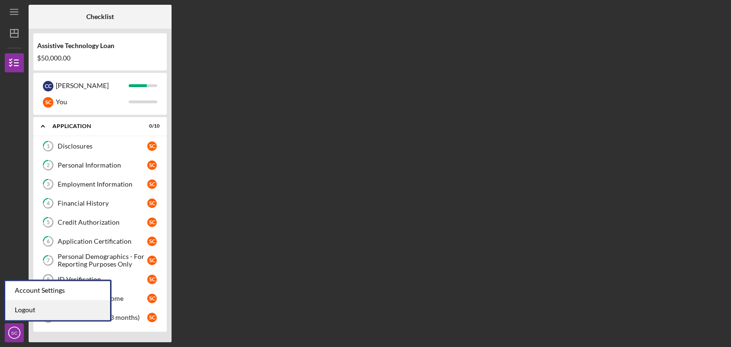
click at [28, 307] on link "Logout" at bounding box center [57, 311] width 105 height 20
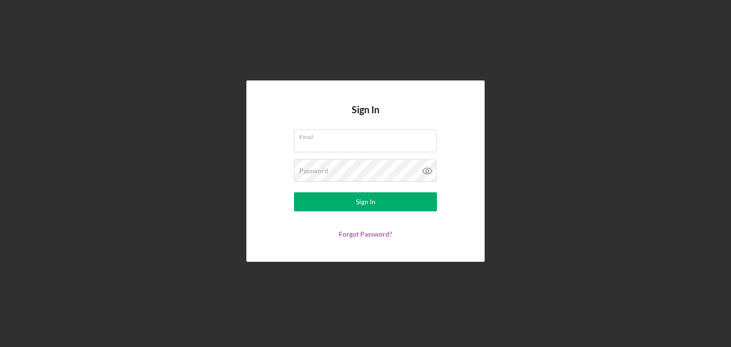
type input "Crooks"
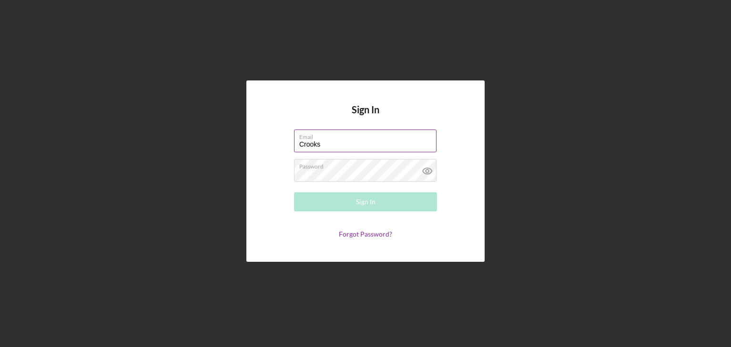
click at [375, 141] on input "Crooks" at bounding box center [365, 141] width 142 height 23
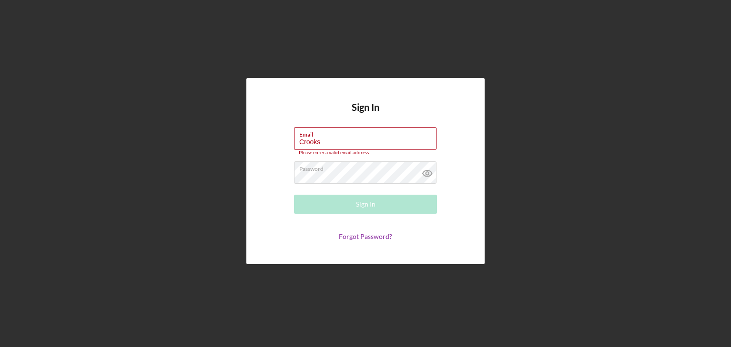
click at [177, 198] on div "Sign In Email Crooks Please enter a valid email address. Password Sign In Forgo…" at bounding box center [365, 171] width 721 height 342
click at [368, 137] on label "Email" at bounding box center [367, 133] width 137 height 10
click at [368, 137] on input "Crooks" at bounding box center [365, 138] width 142 height 23
drag, startPoint x: 365, startPoint y: 140, endPoint x: 254, endPoint y: 144, distance: 111.6
click at [254, 144] on div "Sign In Email Crooks Please enter a valid email address. Password Sign In Forgo…" at bounding box center [365, 171] width 238 height 186
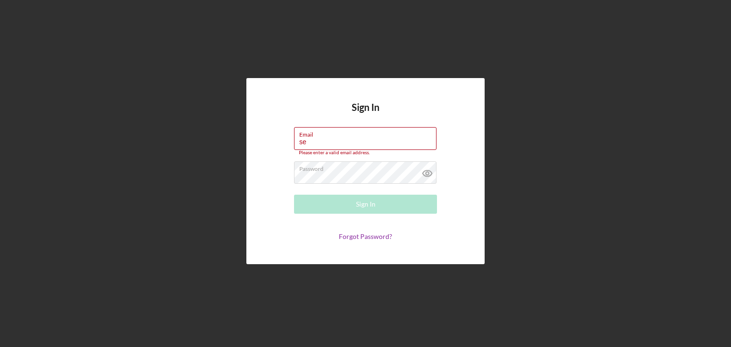
type input "s"
